Goal: Ask a question: Seek information or help from site administrators or community

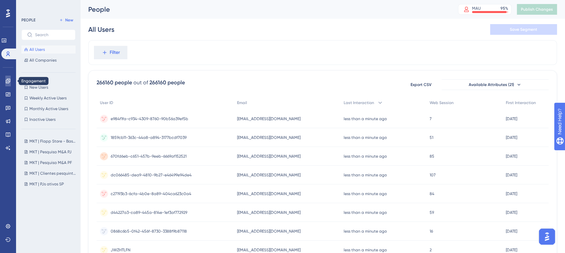
click at [8, 80] on icon at bounding box center [8, 81] width 4 height 4
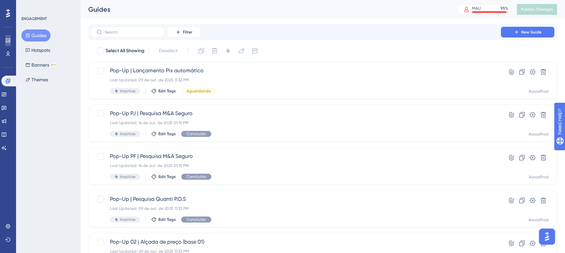
click at [8, 42] on icon at bounding box center [8, 40] width 4 height 4
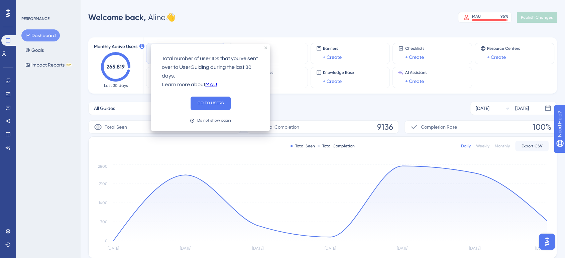
drag, startPoint x: 265, startPoint y: 49, endPoint x: 264, endPoint y: 55, distance: 6.1
click at [265, 49] on div "Total number of user IDs that you've sent over to UserGuiding during the last 3…" at bounding box center [210, 88] width 119 height 88
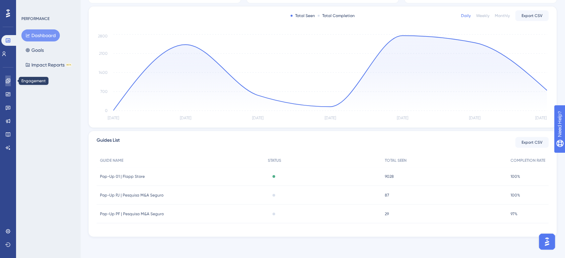
click at [9, 82] on icon at bounding box center [8, 81] width 4 height 4
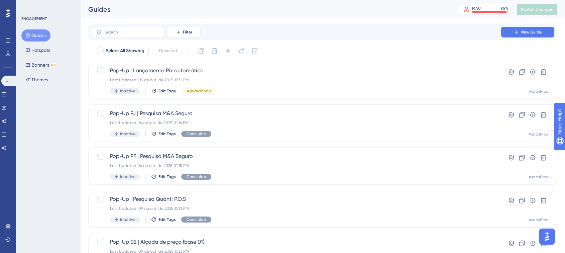
click at [550, 240] on img "Open AI Assistant Launcher" at bounding box center [547, 236] width 12 height 12
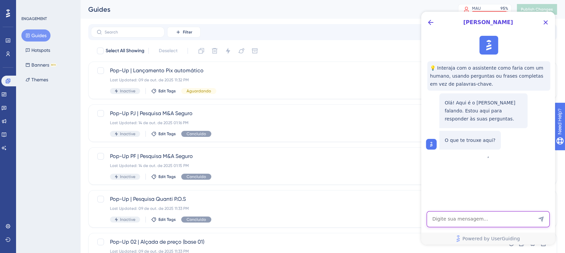
click at [446, 220] on textarea "AI Assistant Text Input" at bounding box center [487, 219] width 123 height 16
type textarea "Falar com atendente"
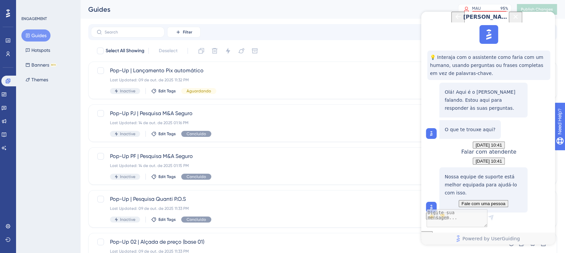
scroll to position [59, 0]
click at [480, 201] on span "Fale com uma pessoa" at bounding box center [483, 203] width 44 height 5
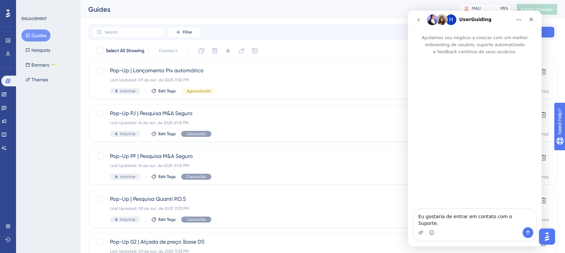
scroll to position [0, 0]
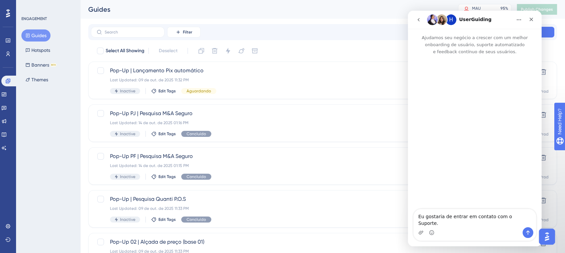
click at [459, 199] on div "Messenger da Intercom" at bounding box center [475, 132] width 134 height 154
click at [487, 225] on textarea "Eu gostaria de entrar em contato com o Suporte." at bounding box center [474, 218] width 122 height 18
click at [526, 230] on icon "Enviar mensagem…" at bounding box center [527, 232] width 5 height 5
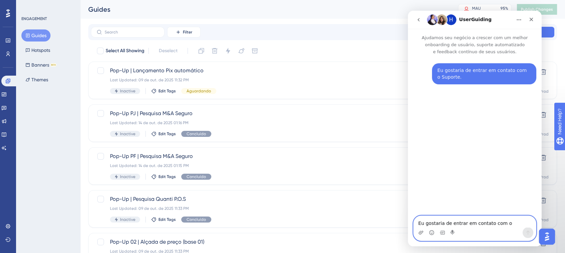
click at [465, 221] on textarea "Eu gostaria de entrar em contato com o Suporte." at bounding box center [474, 221] width 122 height 11
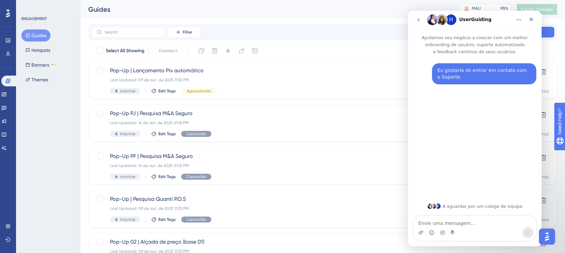
type textarea "B"
type textarea "P"
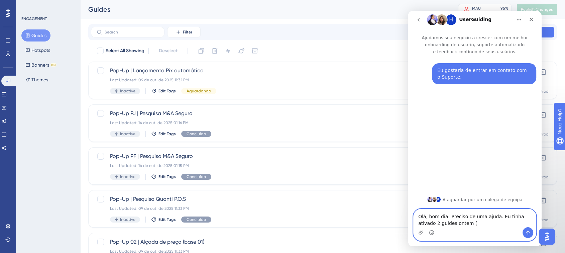
paste textarea "153503"
paste textarea "153501"
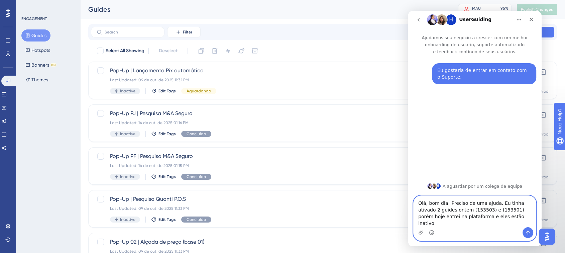
type textarea "Olá, bom dia! Preciso de uma ajuda. Eu tinha ativado 2 guides ontem (153503) e …"
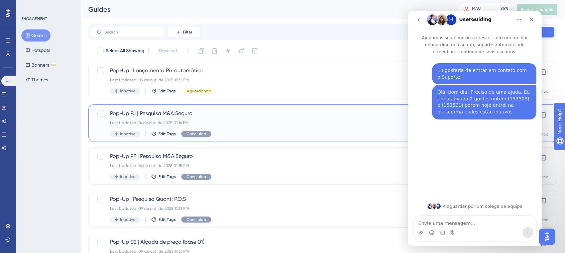
click at [162, 114] on span "Pop-Up PJ | Pesquisa M&A Seguro" at bounding box center [296, 113] width 372 height 8
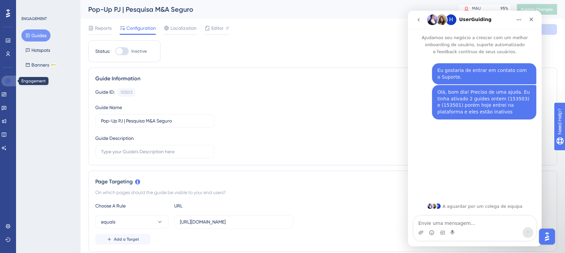
drag, startPoint x: 8, startPoint y: 78, endPoint x: 15, endPoint y: 78, distance: 7.4
click at [8, 78] on icon at bounding box center [7, 80] width 5 height 5
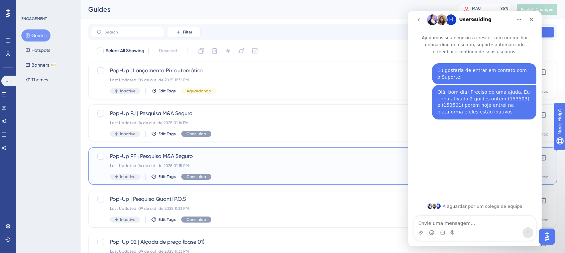
click at [257, 170] on div "Pop-Up PF | Pesquisa M&A Seguro Last Updated: [DATE] 01:15 PM Inactive Edit Tag…" at bounding box center [296, 165] width 372 height 27
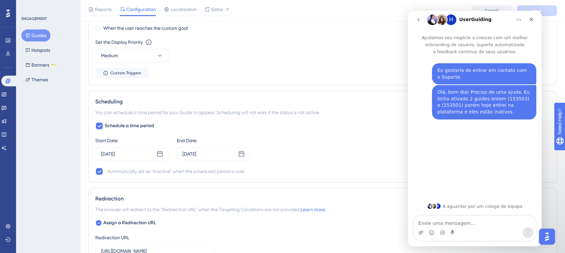
scroll to position [557, 0]
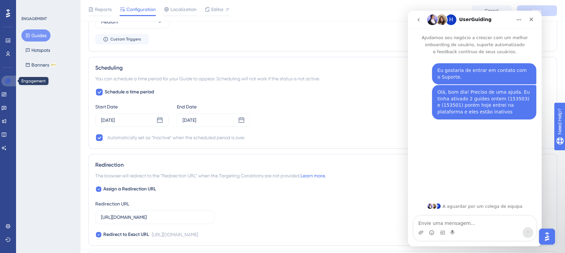
click at [7, 82] on icon at bounding box center [8, 81] width 4 height 4
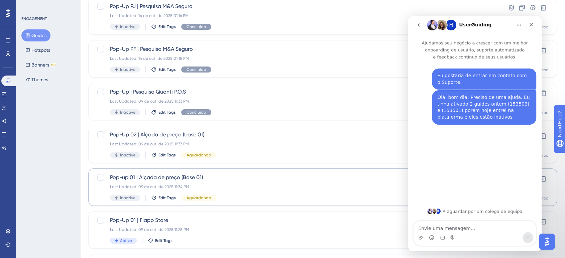
scroll to position [161, 0]
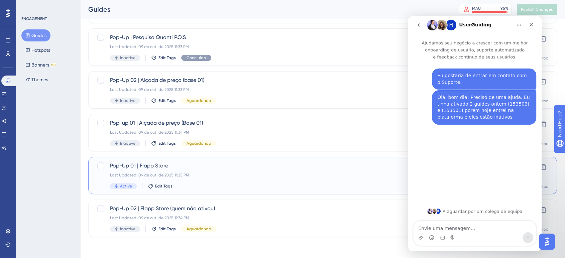
click at [123, 168] on span "Pop-Up 01 | Flapp Store" at bounding box center [296, 166] width 372 height 8
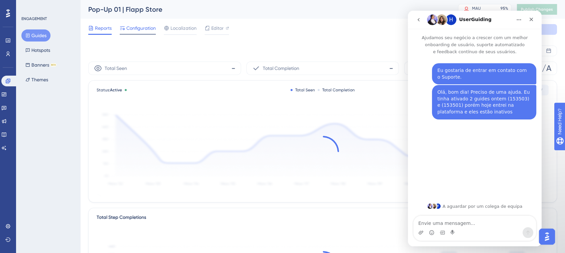
click at [139, 32] on div "Configuration" at bounding box center [138, 29] width 36 height 11
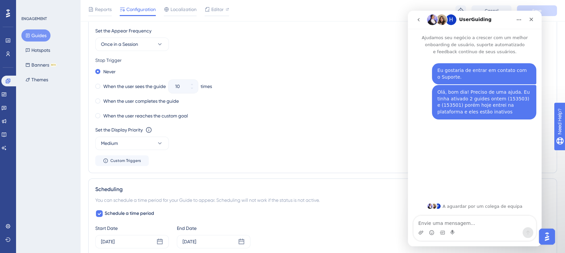
scroll to position [446, 0]
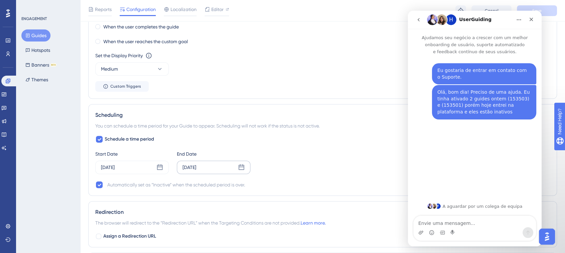
click at [196, 166] on div "[DATE]" at bounding box center [189, 167] width 14 height 8
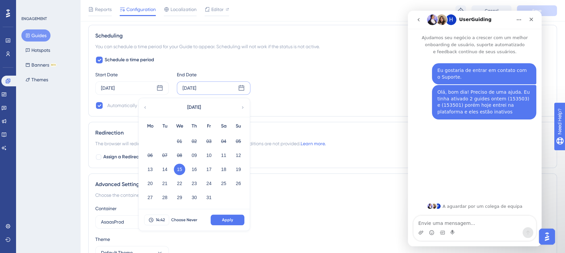
scroll to position [557, 0]
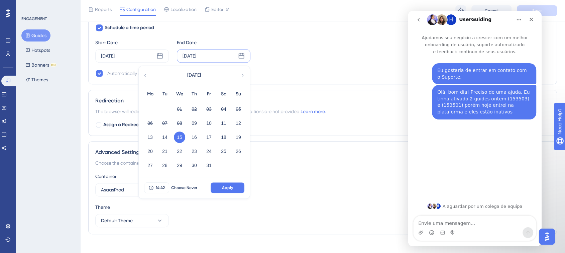
click at [322, 14] on div "Reports Configuration Localization Editor Troubleshoot Cancel Save" at bounding box center [322, 10] width 485 height 21
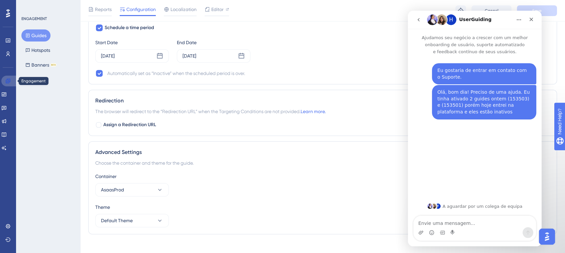
click at [7, 82] on icon at bounding box center [8, 81] width 4 height 4
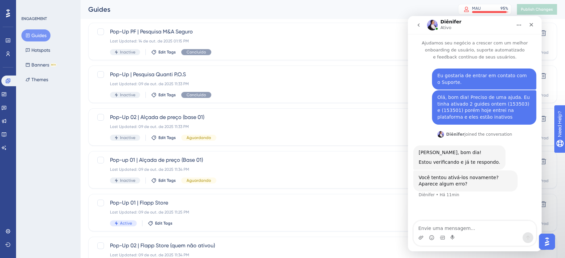
scroll to position [161, 0]
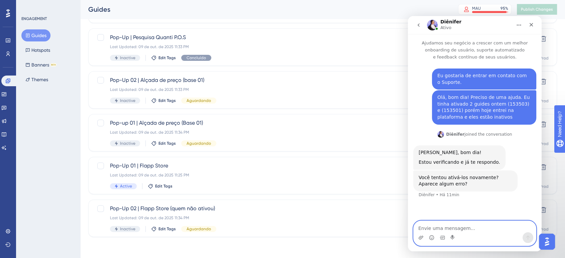
click at [443, 228] on textarea "Envie uma mensagem..." at bounding box center [474, 226] width 122 height 11
type textarea "E"
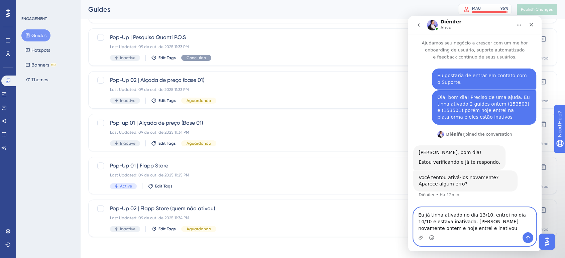
type textarea "Eu já tinha ativado no dia 13/10, entrei no dia 14/10 e estava inativada. [PERS…"
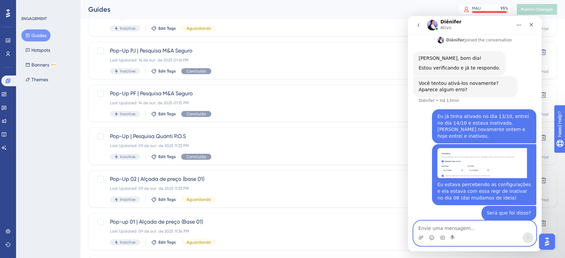
scroll to position [50, 0]
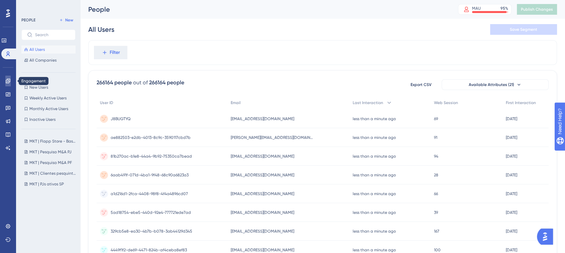
click at [8, 79] on icon at bounding box center [8, 81] width 4 height 4
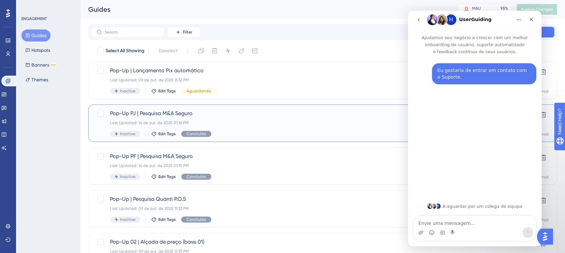
click at [172, 112] on span "Pop-Up PJ | Pesquisa M&A Seguro" at bounding box center [296, 113] width 372 height 8
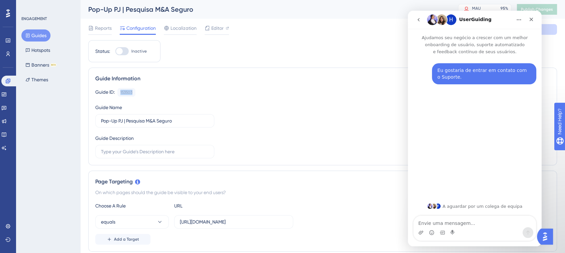
drag, startPoint x: 138, startPoint y: 92, endPoint x: 117, endPoint y: 94, distance: 21.5
click at [117, 94] on div "Guide ID: 153503 Copy" at bounding box center [322, 92] width 455 height 9
copy div "153503"
click at [5, 80] on icon at bounding box center [7, 80] width 5 height 5
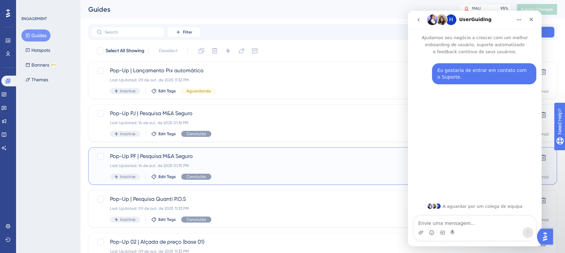
click at [257, 162] on div "Pop-Up PF | Pesquisa M&A Seguro Last Updated: [DATE] 01:15 PM Inactive Edit Tag…" at bounding box center [296, 165] width 372 height 27
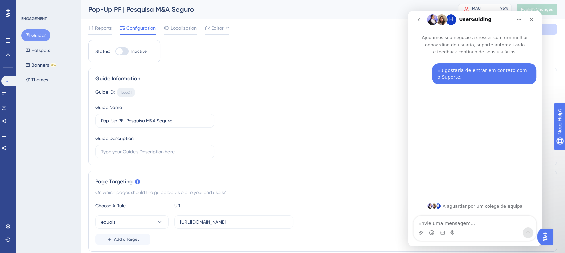
click at [124, 94] on div "153501" at bounding box center [125, 92] width 11 height 5
copy div "153501"
click at [123, 92] on div "153501" at bounding box center [125, 92] width 11 height 5
click at [123, 91] on div "153501" at bounding box center [125, 92] width 11 height 5
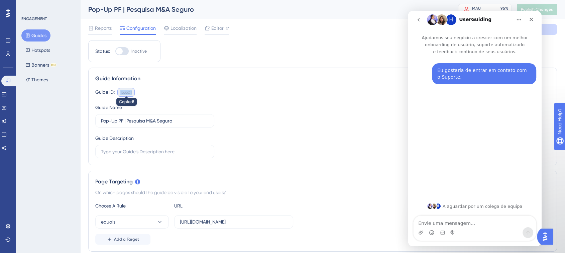
copy div "153501"
click at [123, 91] on div "153501" at bounding box center [125, 92] width 11 height 5
copy div "153501 Copied!"
click at [123, 91] on div "153501" at bounding box center [125, 92] width 11 height 5
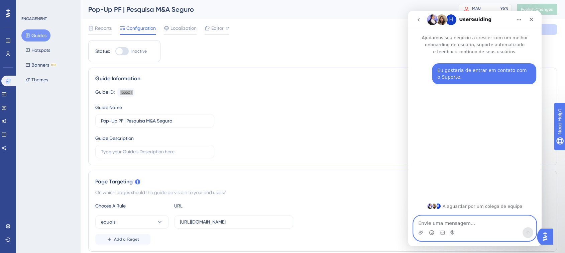
click at [471, 223] on textarea "Envie uma mensagem..." at bounding box center [474, 221] width 122 height 11
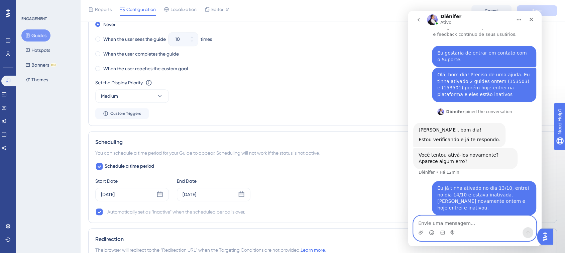
scroll to position [520, 0]
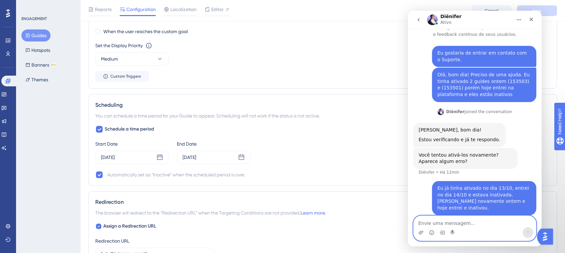
click at [455, 224] on textarea "Envie uma mensagem..." at bounding box center [474, 221] width 122 height 11
type textarea "Eu estava percebendo as configurações e ela"
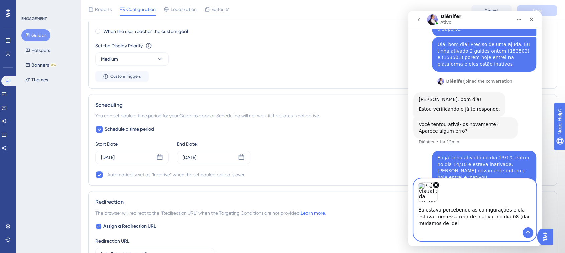
scroll to position [54, 0]
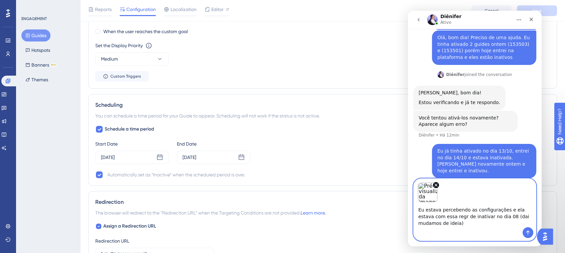
type textarea "Eu estava percebendo as configurações e ela estava com essa regr de inativar no…"
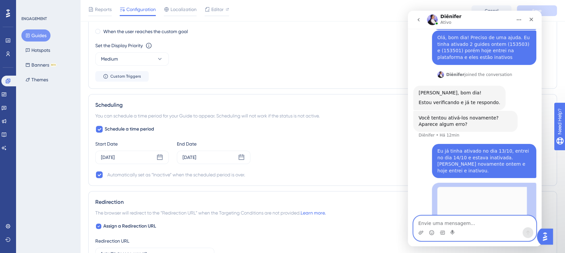
scroll to position [79, 0]
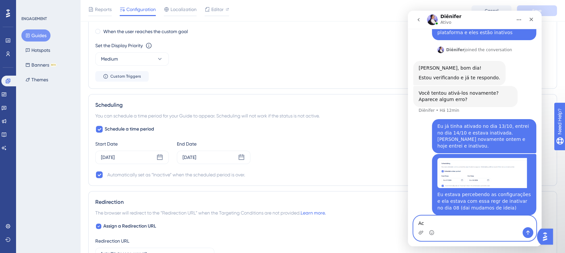
type textarea "A"
type textarea "Será que foi disso?"
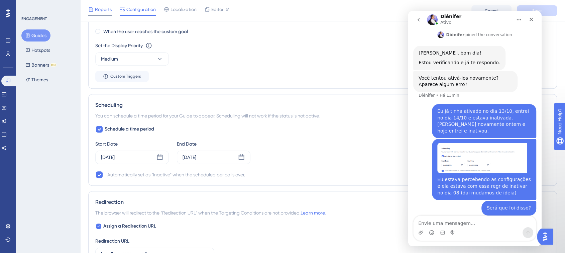
click at [108, 11] on span "Reports" at bounding box center [103, 9] width 17 height 8
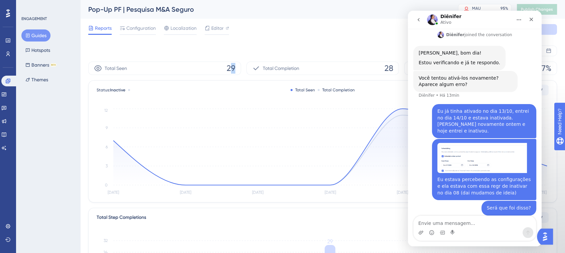
drag, startPoint x: 229, startPoint y: 69, endPoint x: 234, endPoint y: 69, distance: 4.7
click at [234, 69] on span "29" at bounding box center [231, 68] width 9 height 11
click at [224, 67] on div "Total Seen 29" at bounding box center [164, 67] width 153 height 13
drag, startPoint x: 228, startPoint y: 67, endPoint x: 234, endPoint y: 69, distance: 6.2
click at [234, 69] on span "29" at bounding box center [231, 68] width 9 height 11
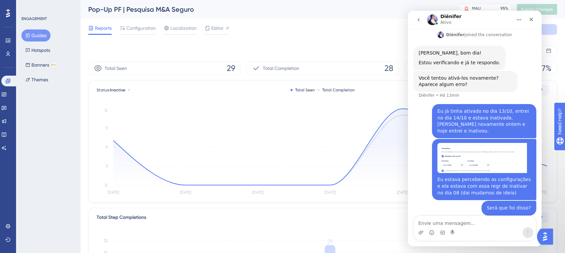
click at [248, 55] on div "Oct 09 2025 Oct 15 2025" at bounding box center [322, 50] width 469 height 11
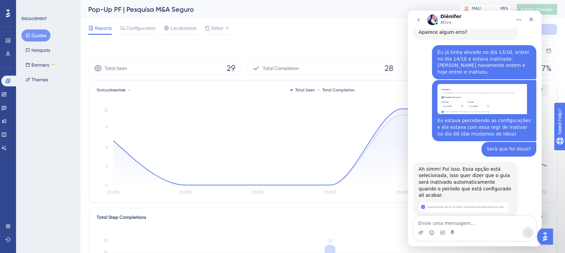
scroll to position [147, 0]
